Goal: Task Accomplishment & Management: Use online tool/utility

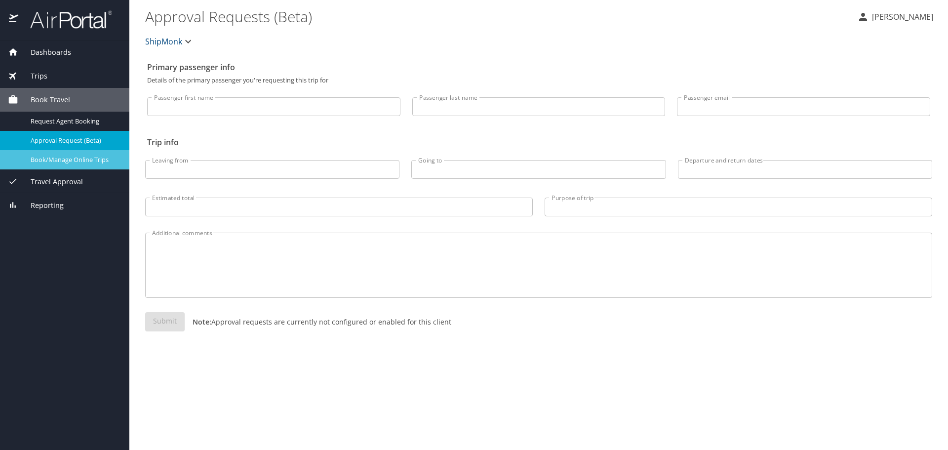
click at [58, 160] on span "Book/Manage Online Trips" at bounding box center [74, 159] width 87 height 9
click at [68, 160] on span "Book/Manage Online Trips" at bounding box center [74, 159] width 87 height 9
